Goal: Navigation & Orientation: Find specific page/section

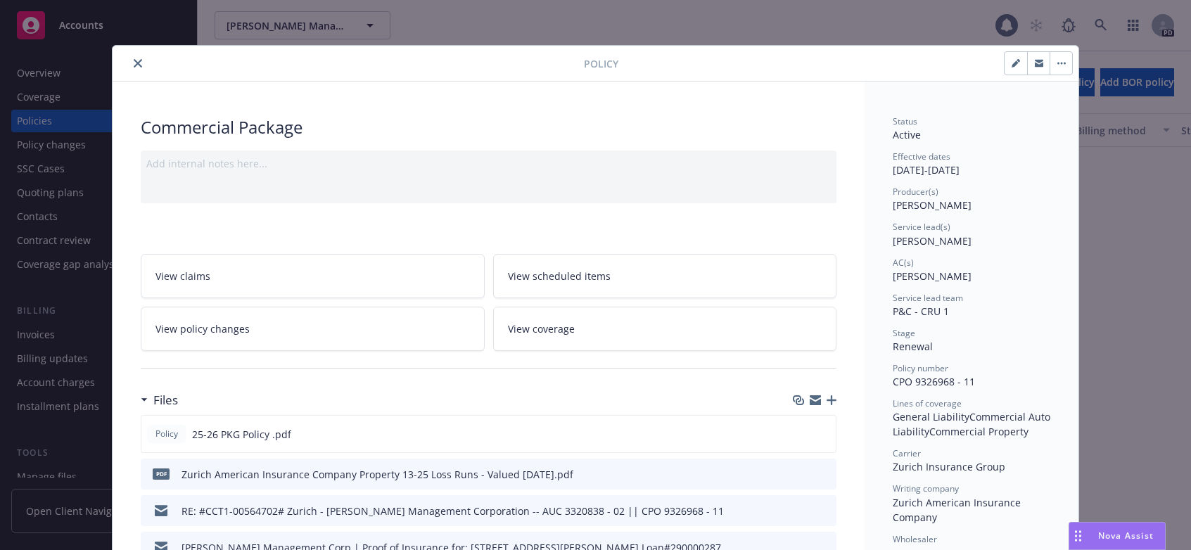
scroll to position [562, 0]
click at [134, 62] on icon "close" at bounding box center [138, 63] width 8 height 8
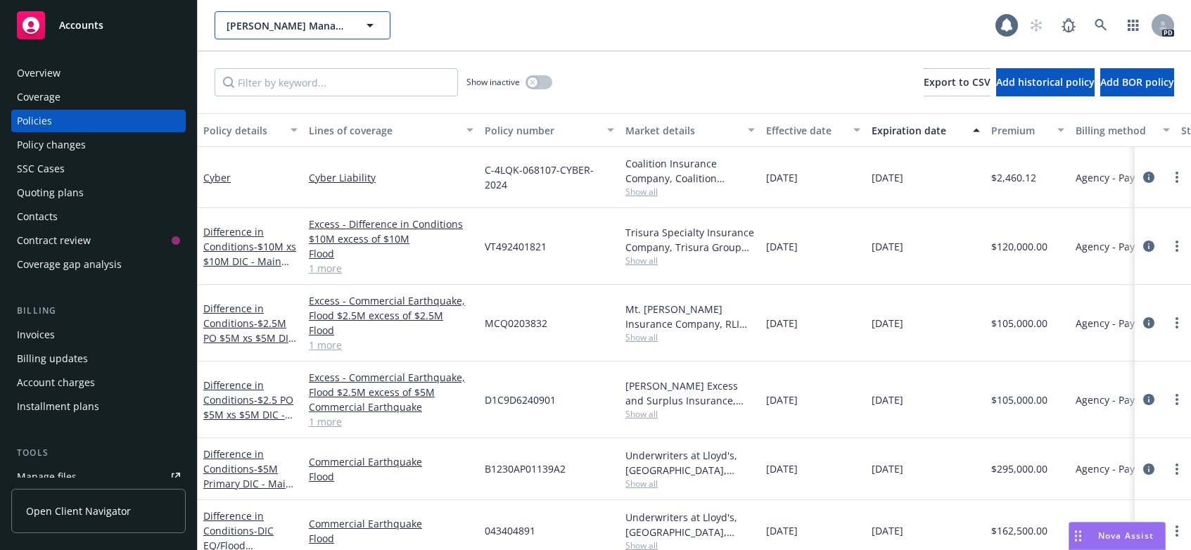
click at [372, 25] on icon "button" at bounding box center [370, 26] width 7 height 4
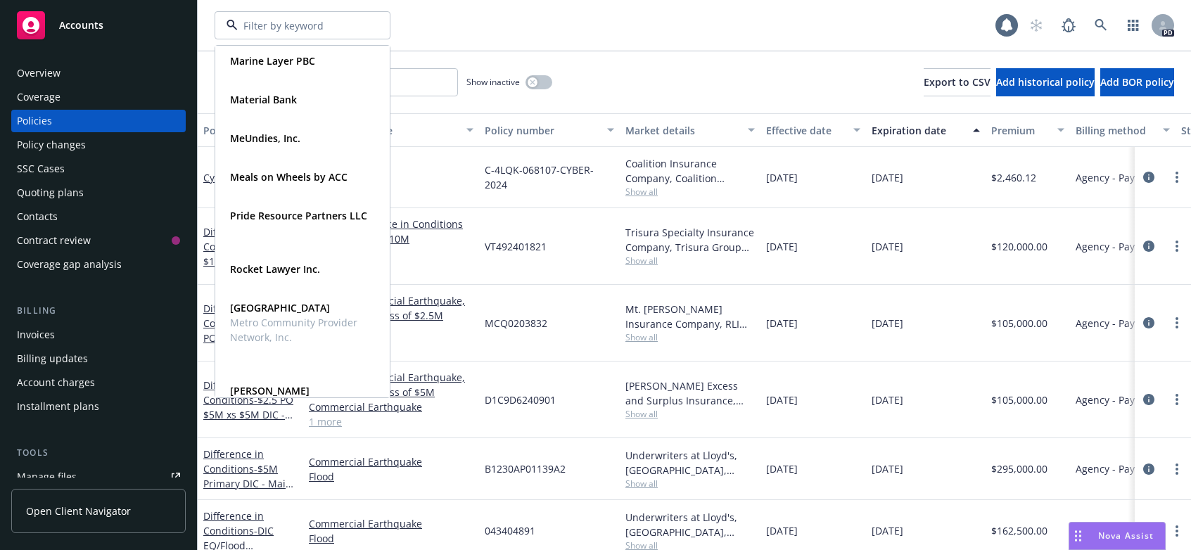
scroll to position [659, 0]
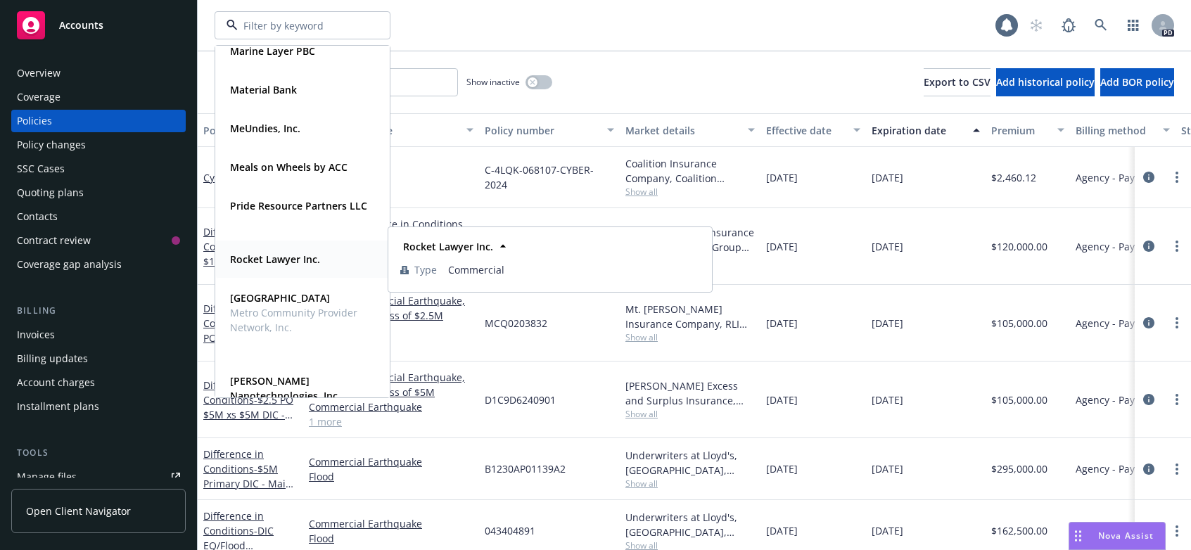
click at [260, 262] on strong "Rocket Lawyer Inc." at bounding box center [275, 259] width 90 height 13
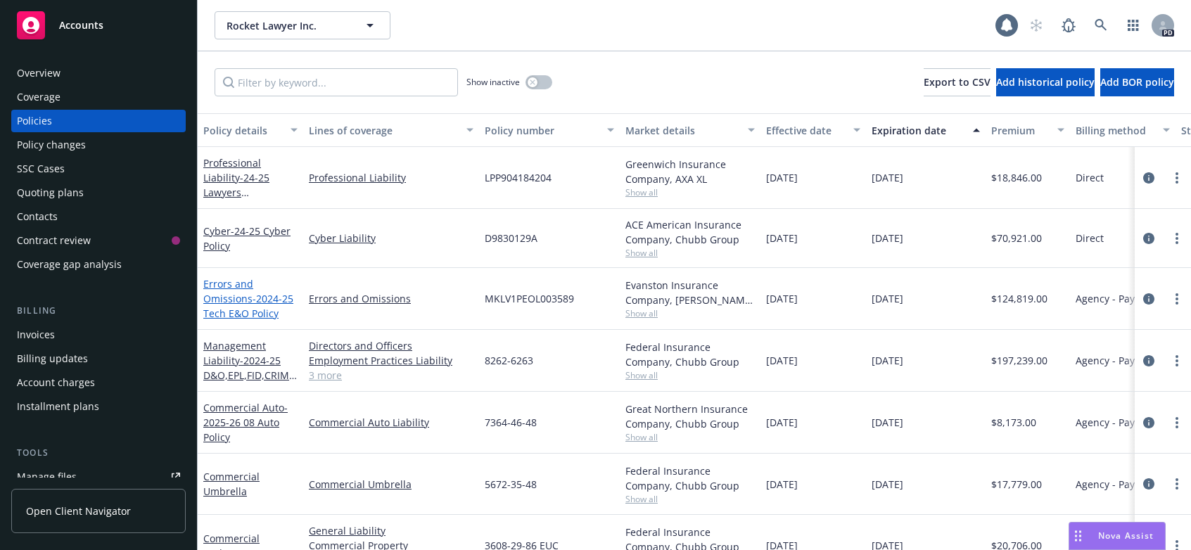
click at [227, 294] on link "Errors and Omissions - 2024-25 Tech E&O Policy" at bounding box center [248, 298] width 90 height 43
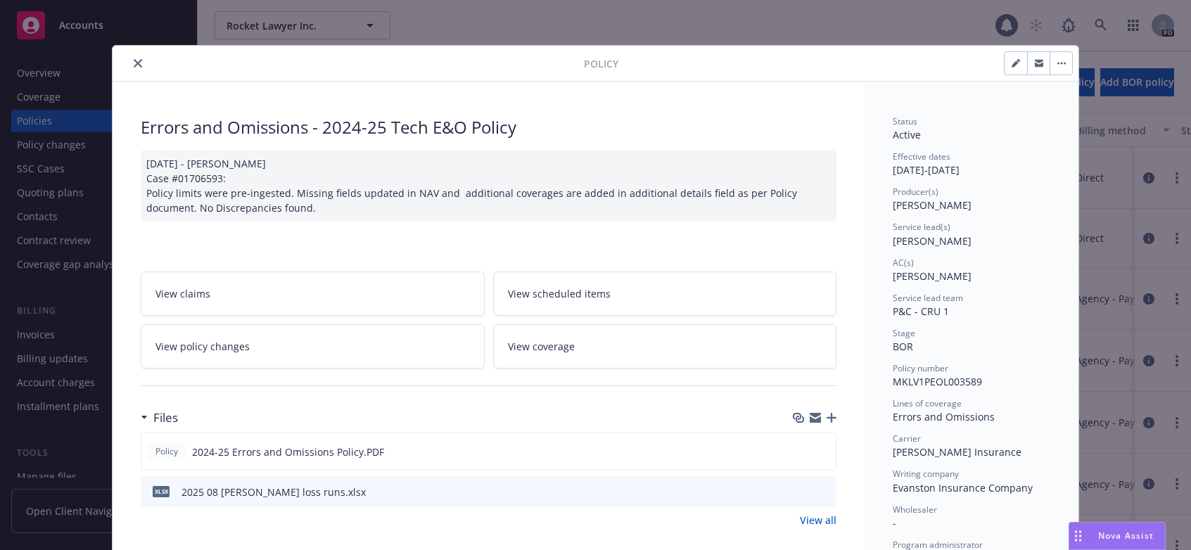
click at [134, 60] on icon "close" at bounding box center [138, 63] width 8 height 8
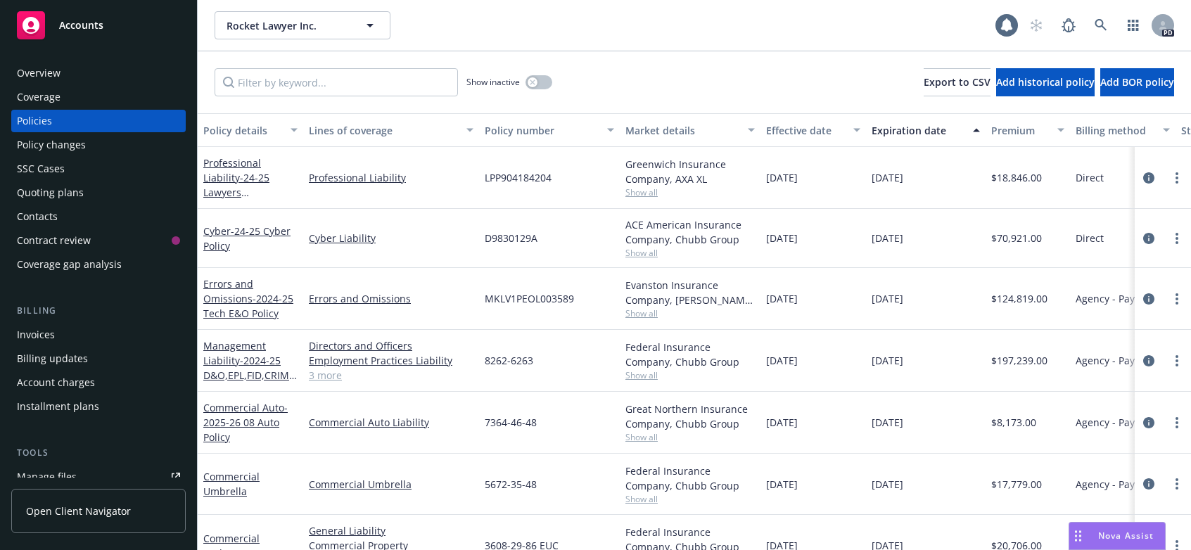
click at [231, 170] on div "Professional Liability - 24-25 Lawyers Professional Liability" at bounding box center [250, 178] width 94 height 44
click at [233, 172] on span "- 24-25 Lawyers Professional Liability" at bounding box center [236, 200] width 66 height 58
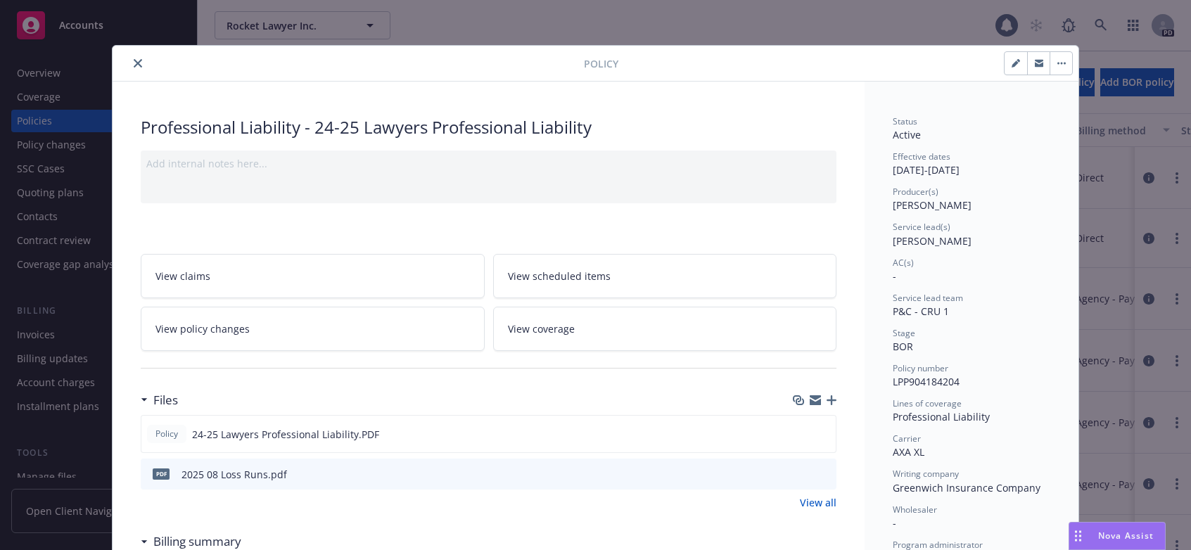
click at [134, 63] on icon "close" at bounding box center [138, 63] width 8 height 8
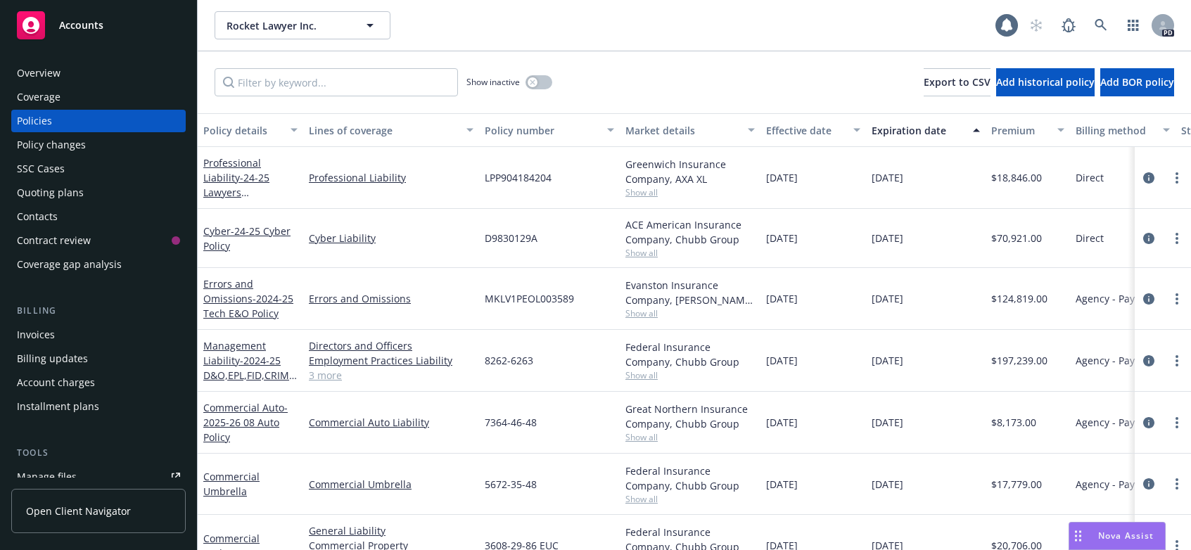
scroll to position [47, 0]
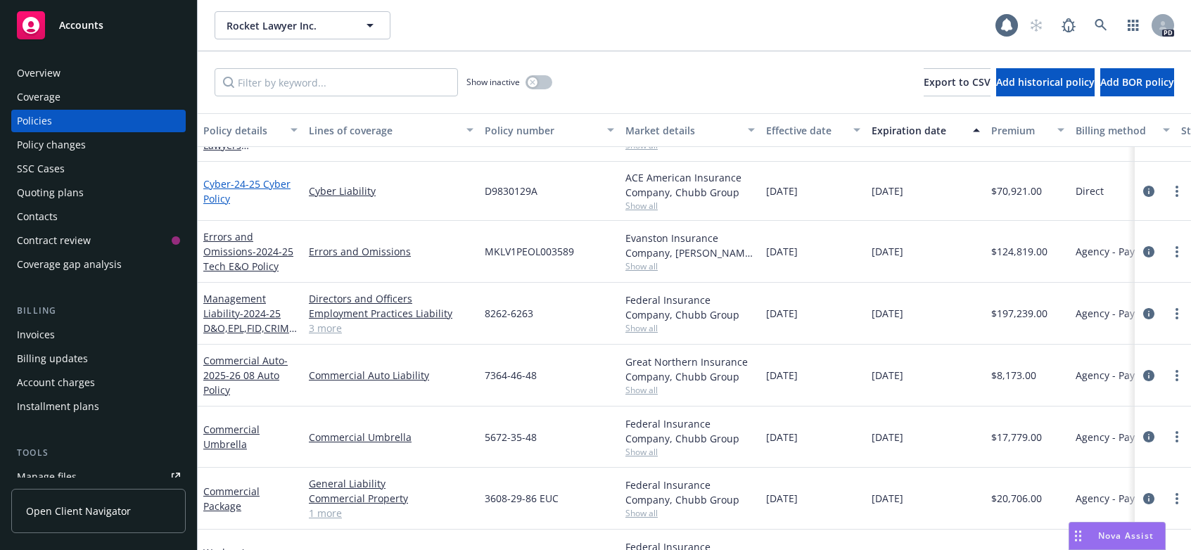
click at [210, 186] on link "Cyber - 24-25 Cyber Policy" at bounding box center [246, 191] width 87 height 28
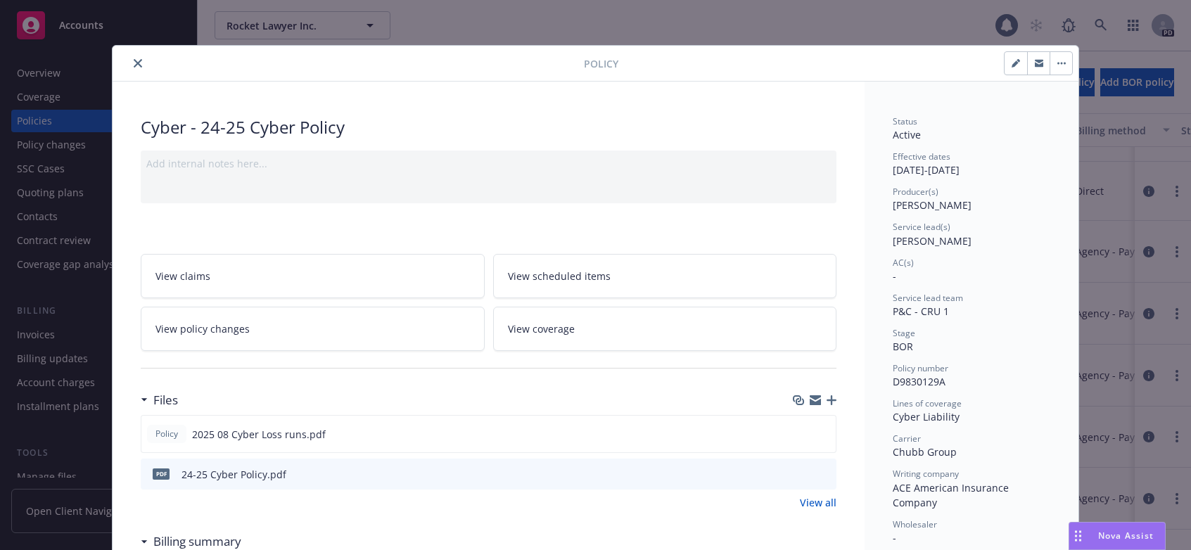
click at [134, 62] on icon "close" at bounding box center [138, 63] width 8 height 8
